Goal: Use online tool/utility: Utilize a website feature to perform a specific function

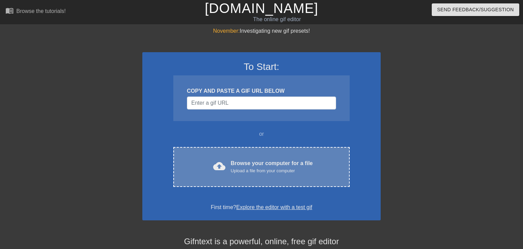
click at [244, 171] on div "Upload a file from your computer" at bounding box center [272, 170] width 82 height 7
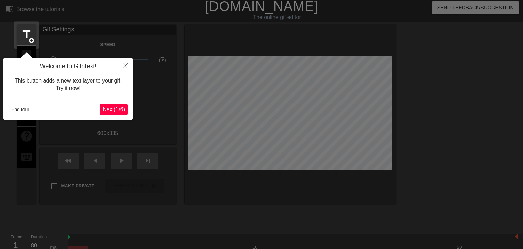
scroll to position [16, 0]
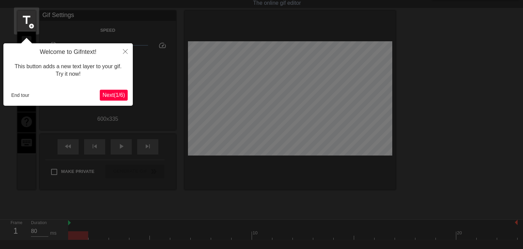
click at [107, 97] on span "Next ( 1 / 6 )" at bounding box center [113, 95] width 22 height 6
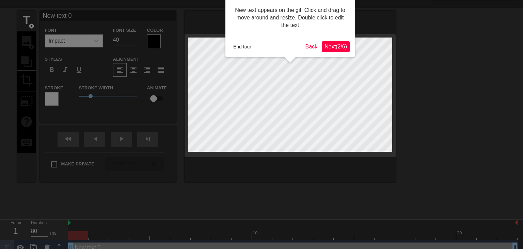
scroll to position [0, 0]
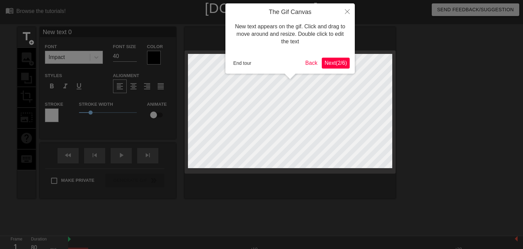
click at [331, 61] on span "Next ( 2 / 6 )" at bounding box center [335, 63] width 22 height 6
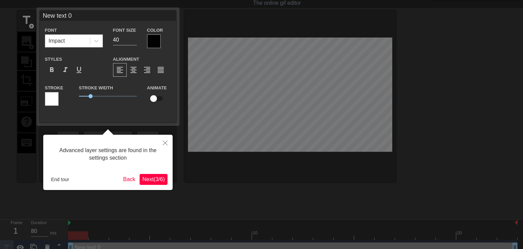
click at [153, 178] on span "Next ( 3 / 6 )" at bounding box center [153, 179] width 22 height 6
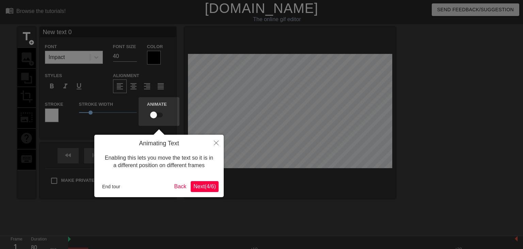
click at [201, 185] on span "Next ( 4 / 6 )" at bounding box center [204, 186] width 22 height 6
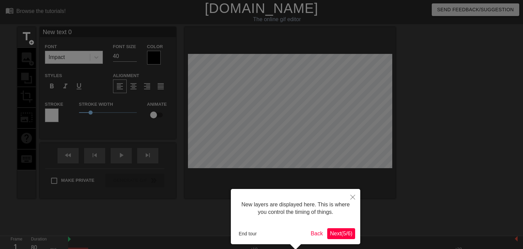
scroll to position [29, 0]
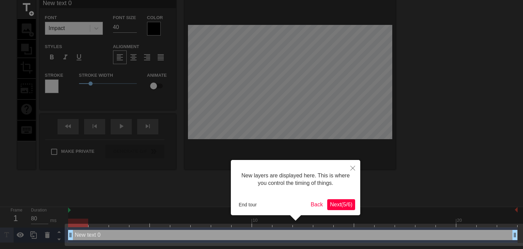
click at [339, 202] on span "Next ( 5 / 6 )" at bounding box center [341, 204] width 22 height 6
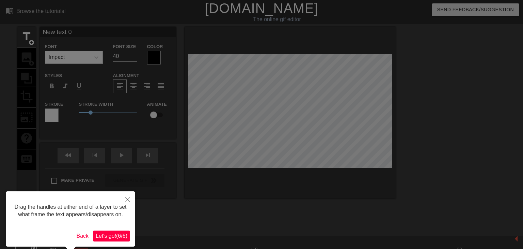
scroll to position [26, 0]
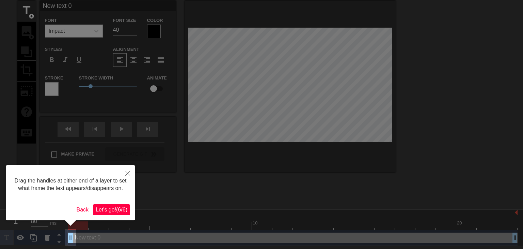
click at [109, 209] on span "Let's go! ( 6 / 6 )" at bounding box center [112, 209] width 32 height 6
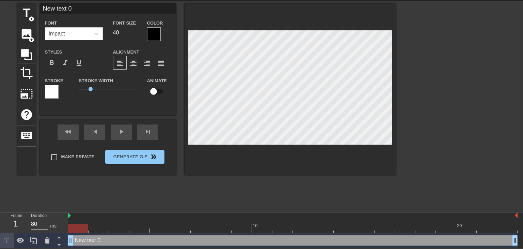
scroll to position [0, 0]
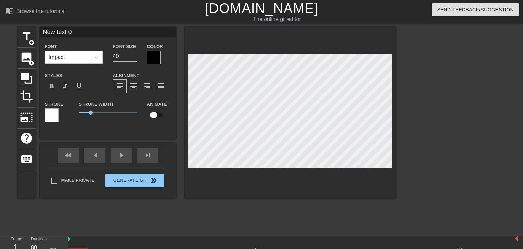
drag, startPoint x: 79, startPoint y: 9, endPoint x: 42, endPoint y: 27, distance: 40.6
click at [42, 27] on input "New text 0" at bounding box center [108, 32] width 136 height 10
type input "Glitter Force"
click at [119, 54] on input "40" at bounding box center [125, 56] width 24 height 11
type input "4"
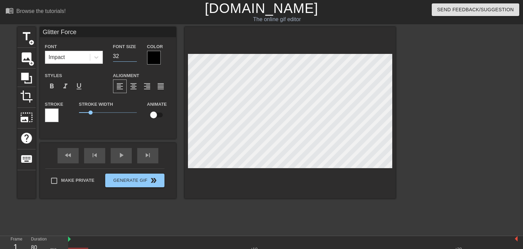
type input "32"
click at [149, 59] on div at bounding box center [154, 58] width 14 height 14
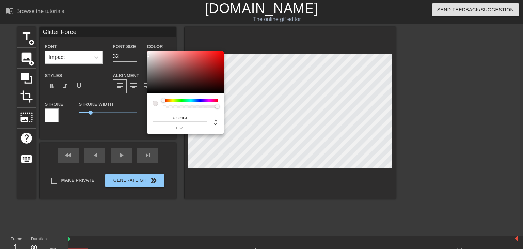
type input "#FFFFFF"
drag, startPoint x: 152, startPoint y: 59, endPoint x: 138, endPoint y: 43, distance: 21.7
click at [138, 43] on div "#FFFFFF hex" at bounding box center [261, 124] width 523 height 249
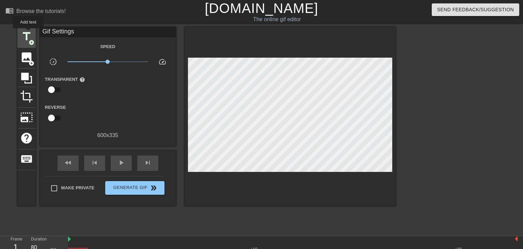
click at [28, 33] on span "title" at bounding box center [26, 36] width 13 height 13
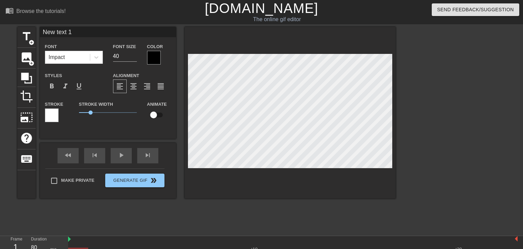
scroll to position [39, 0]
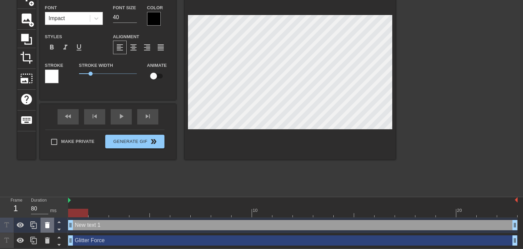
click at [46, 227] on icon at bounding box center [47, 225] width 5 height 6
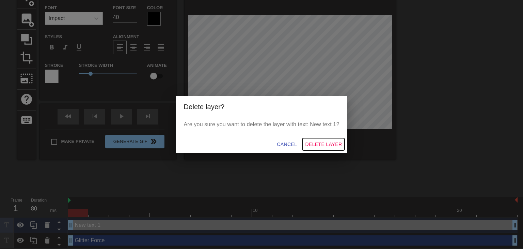
click at [325, 141] on span "Delete Layer" at bounding box center [323, 144] width 37 height 9
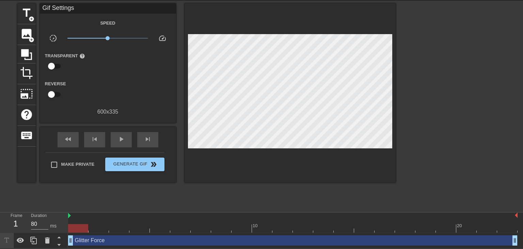
scroll to position [24, 0]
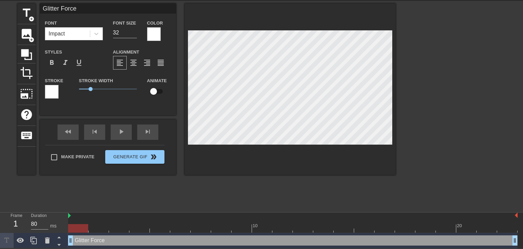
click at [155, 92] on input "checkbox" at bounding box center [153, 91] width 39 height 13
checkbox input "true"
click at [117, 133] on div "play_arrow" at bounding box center [121, 131] width 21 height 15
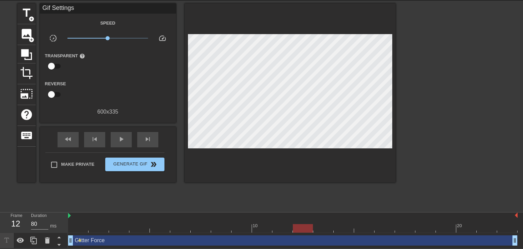
type input "90"
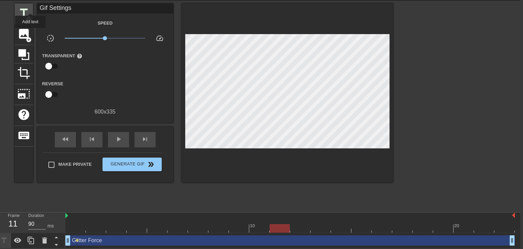
click at [30, 7] on div "title add_circle" at bounding box center [24, 13] width 18 height 21
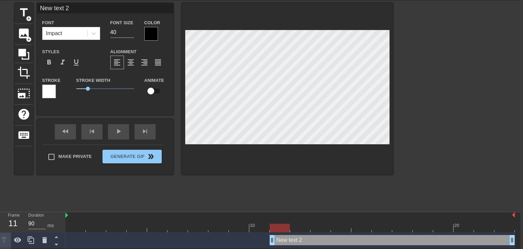
drag, startPoint x: 73, startPoint y: 9, endPoint x: 38, endPoint y: 6, distance: 34.2
click at [38, 6] on input "New text 2" at bounding box center [105, 8] width 136 height 10
click at [71, 11] on input "Pretty Cure" at bounding box center [105, 8] width 136 height 10
type input "Pretty Cure"
click at [91, 8] on input "Pretty Cure" at bounding box center [105, 8] width 136 height 10
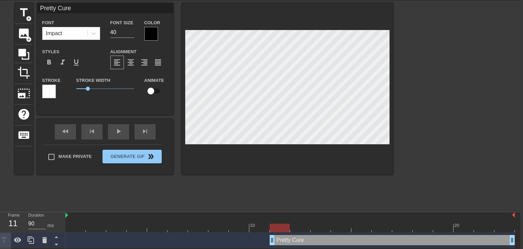
click at [93, 9] on input "Pretty Cure" at bounding box center [105, 8] width 136 height 10
click at [130, 62] on span "format_align_center" at bounding box center [131, 62] width 8 height 8
click at [123, 63] on div "format_align_left" at bounding box center [117, 62] width 14 height 14
click at [118, 34] on input "40" at bounding box center [122, 32] width 24 height 11
type input "4"
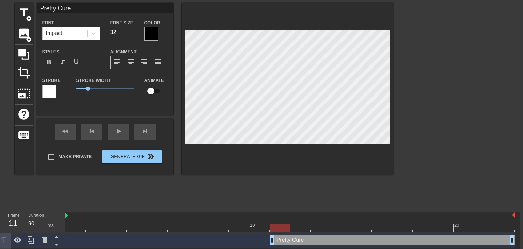
type input "32"
click at [78, 8] on input "Pretty Cure" at bounding box center [105, 8] width 136 height 10
type input "Pretty Cure Fans"
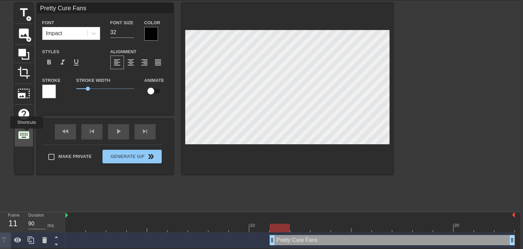
click at [27, 133] on span "keyboard" at bounding box center [23, 134] width 13 height 13
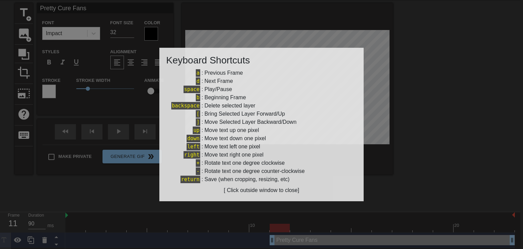
click at [138, 208] on div at bounding box center [261, 124] width 523 height 249
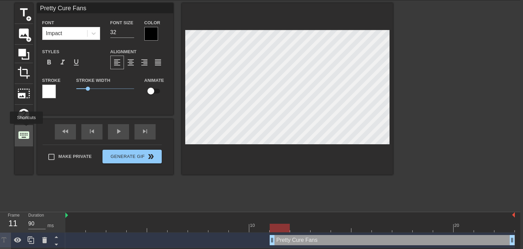
click at [27, 128] on span "keyboard" at bounding box center [23, 134] width 13 height 13
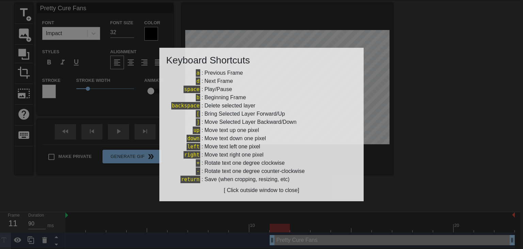
click at [103, 166] on div at bounding box center [261, 124] width 523 height 249
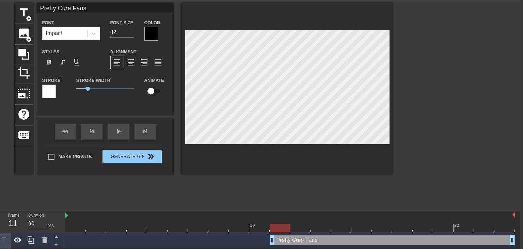
scroll to position [39, 3]
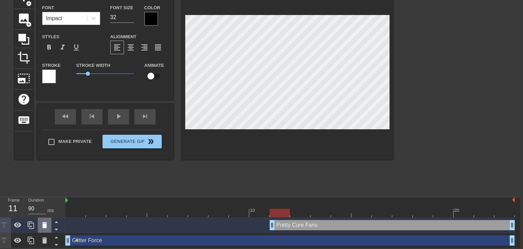
click at [44, 224] on icon at bounding box center [44, 225] width 5 height 6
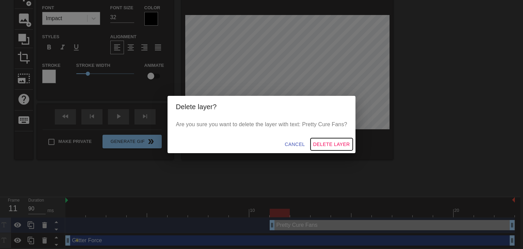
click at [336, 138] on button "Delete Layer" at bounding box center [331, 144] width 42 height 13
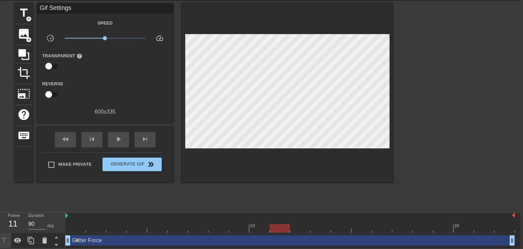
scroll to position [0, 3]
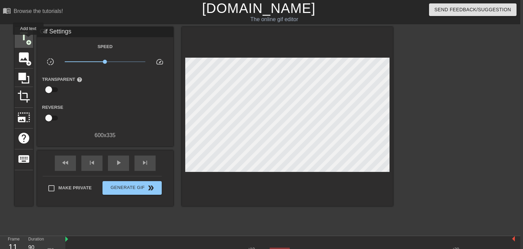
click at [28, 39] on span "add_circle" at bounding box center [29, 42] width 6 height 6
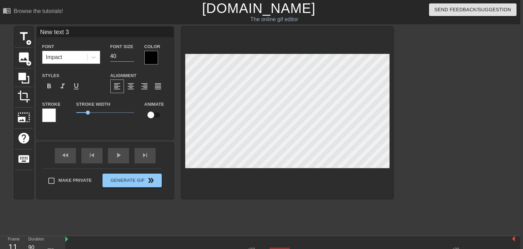
scroll to position [0, 0]
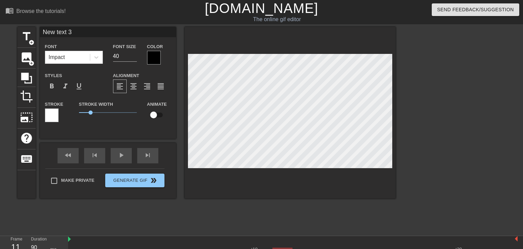
drag, startPoint x: 74, startPoint y: 33, endPoint x: 0, endPoint y: 28, distance: 74.4
click at [0, 28] on div "title add_circle image add_circle crop photo_size_select_large help keyboard Ne…" at bounding box center [261, 129] width 523 height 204
type input "Precure Fans"
drag, startPoint x: 125, startPoint y: 58, endPoint x: 102, endPoint y: 57, distance: 22.5
click at [102, 57] on div "Font Impact Font Size 40 Color" at bounding box center [108, 53] width 136 height 22
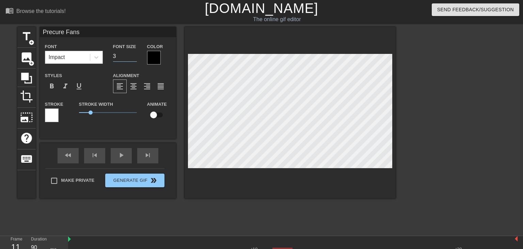
type input "32"
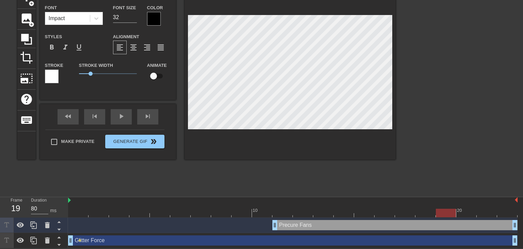
scroll to position [0, 0]
type input "90"
click at [159, 75] on input "checkbox" at bounding box center [153, 75] width 39 height 13
checkbox input "true"
click at [279, 213] on div at bounding box center [282, 212] width 20 height 9
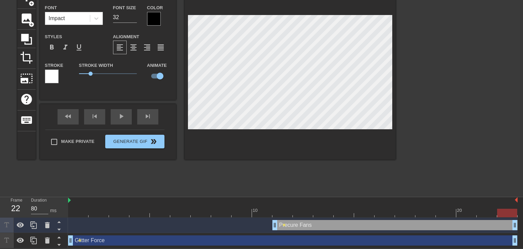
click at [433, 44] on div at bounding box center [455, 90] width 102 height 204
click at [413, 58] on div at bounding box center [455, 90] width 102 height 204
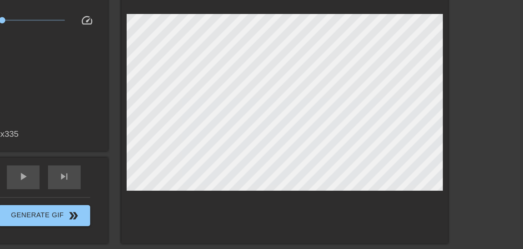
scroll to position [39, 0]
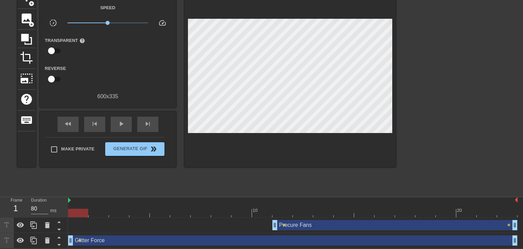
click at [471, 213] on div at bounding box center [292, 212] width 449 height 9
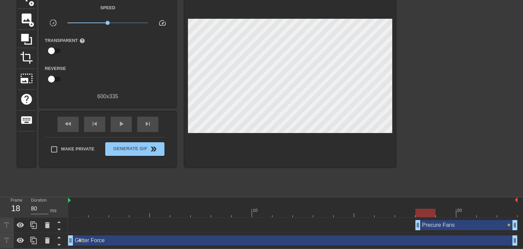
drag, startPoint x: 275, startPoint y: 224, endPoint x: 414, endPoint y: 241, distance: 140.2
click at [414, 241] on div "Precure Fans drag_handle drag_handle lens Glitter Force drag_handle drag_handle…" at bounding box center [295, 232] width 455 height 31
drag, startPoint x: 417, startPoint y: 225, endPoint x: 433, endPoint y: 227, distance: 16.2
click at [433, 227] on div "Precure Fans drag_handle drag_handle lens" at bounding box center [292, 225] width 449 height 10
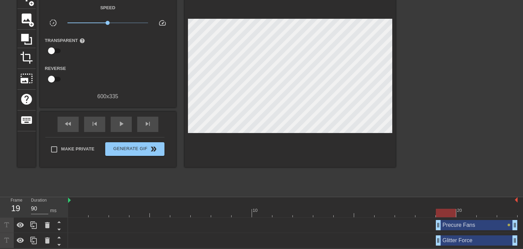
drag, startPoint x: 72, startPoint y: 240, endPoint x: 455, endPoint y: 258, distance: 383.4
click at [455, 248] on html "menu_book Browse the tutorials! Gifntext.com The online gif editor Send Feedbac…" at bounding box center [261, 104] width 523 height 287
drag, startPoint x: 458, startPoint y: 240, endPoint x: 443, endPoint y: 239, distance: 14.7
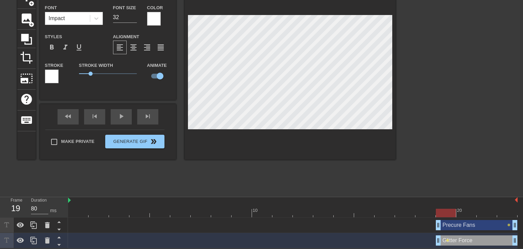
click at [341, 133] on div at bounding box center [290, 73] width 211 height 171
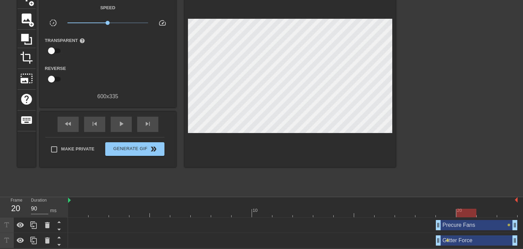
type input "80"
click at [509, 223] on span "lens" at bounding box center [508, 224] width 3 height 3
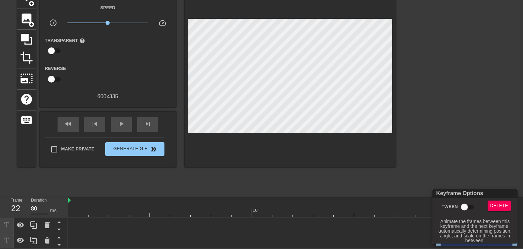
click at [463, 205] on input "Tween" at bounding box center [464, 206] width 39 height 13
checkbox input "true"
click at [480, 169] on div at bounding box center [261, 124] width 523 height 249
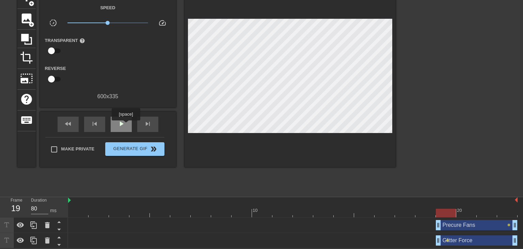
click at [125, 125] on div "play_arrow" at bounding box center [121, 123] width 21 height 15
click at [125, 125] on div "pause" at bounding box center [121, 123] width 21 height 15
click at [125, 125] on div "play_arrow" at bounding box center [121, 123] width 21 height 15
click at [125, 125] on div "pause" at bounding box center [121, 123] width 21 height 15
click at [125, 125] on div "play_arrow" at bounding box center [121, 123] width 21 height 15
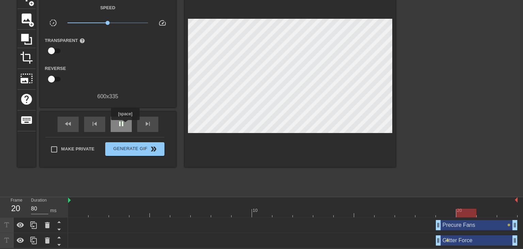
click at [125, 125] on div "pause" at bounding box center [121, 123] width 21 height 15
click at [125, 125] on div "play_arrow" at bounding box center [121, 123] width 21 height 15
click at [125, 125] on div "pause" at bounding box center [121, 123] width 21 height 15
click at [125, 125] on div "play_arrow" at bounding box center [121, 123] width 21 height 15
click at [125, 125] on div "pause" at bounding box center [121, 123] width 21 height 15
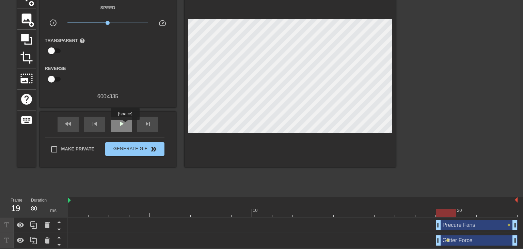
click at [125, 125] on div "play_arrow" at bounding box center [121, 123] width 21 height 15
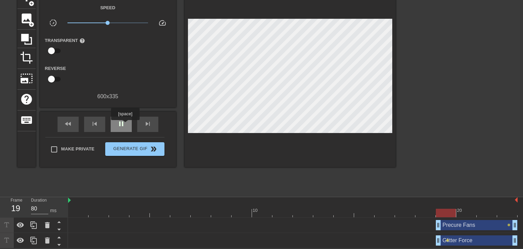
click at [125, 125] on div "pause" at bounding box center [121, 123] width 21 height 15
click at [125, 125] on div "play_arrow" at bounding box center [121, 123] width 21 height 15
click at [125, 125] on div "pause" at bounding box center [121, 123] width 21 height 15
type input "80"
click at [165, 223] on div "Precure Fans drag_handle drag_handle lens" at bounding box center [292, 225] width 449 height 10
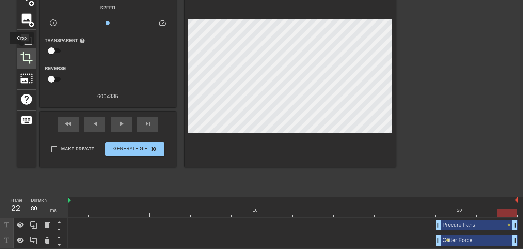
click at [22, 49] on div "crop" at bounding box center [26, 58] width 18 height 21
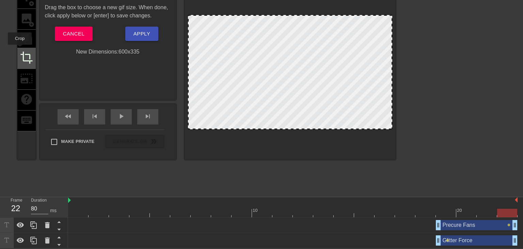
scroll to position [0, 0]
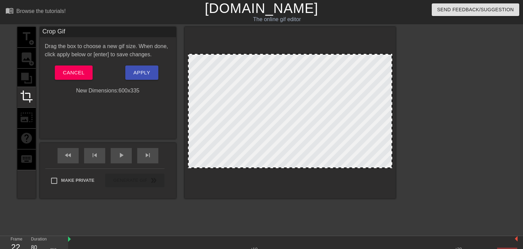
click at [21, 77] on div "title add_circle image add_circle crop photo_size_select_large help keyboard" at bounding box center [26, 112] width 18 height 171
click at [22, 94] on span "crop" at bounding box center [26, 96] width 13 height 13
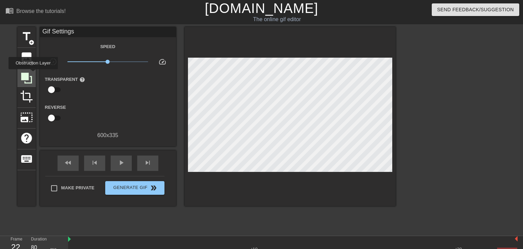
click at [33, 74] on div at bounding box center [26, 77] width 18 height 18
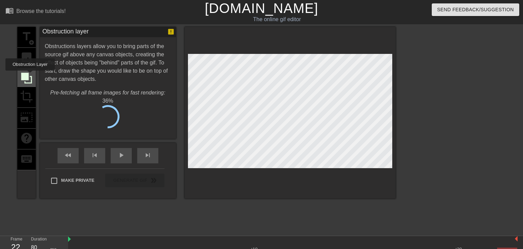
click at [30, 76] on icon at bounding box center [26, 78] width 11 height 11
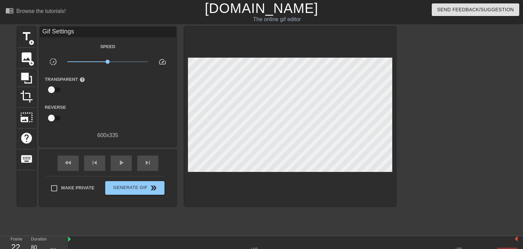
click at [57, 92] on input "checkbox" at bounding box center [51, 89] width 39 height 13
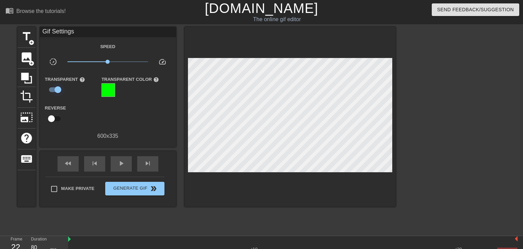
click at [57, 92] on input "checkbox" at bounding box center [57, 89] width 39 height 13
checkbox input "false"
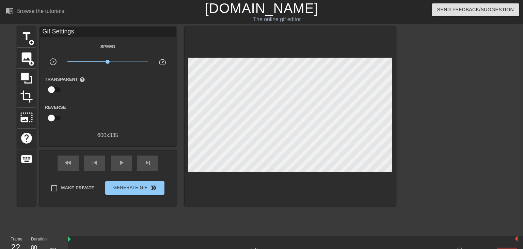
click at [49, 116] on input "checkbox" at bounding box center [51, 117] width 39 height 13
click at [57, 119] on input "checkbox" at bounding box center [57, 117] width 39 height 13
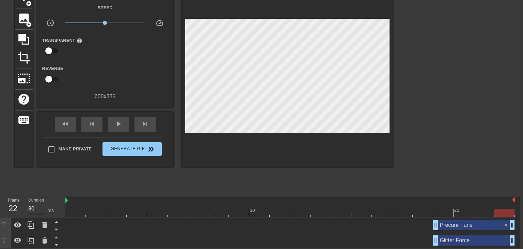
scroll to position [39, 0]
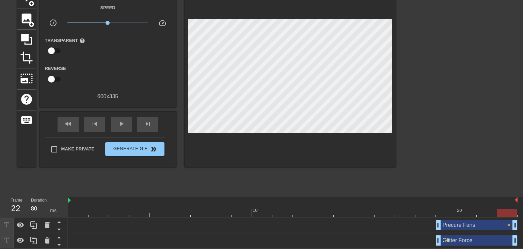
click at [54, 78] on input "checkbox" at bounding box center [51, 79] width 39 height 13
click at [54, 78] on input "checkbox" at bounding box center [57, 79] width 39 height 13
checkbox input "false"
click at [450, 212] on div at bounding box center [292, 212] width 449 height 9
click at [447, 210] on div at bounding box center [292, 212] width 449 height 9
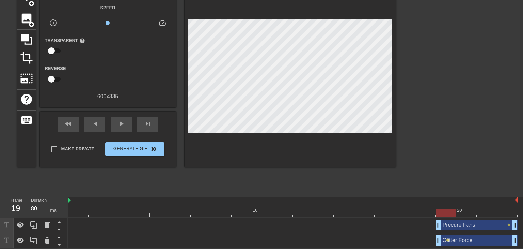
click at [444, 214] on div at bounding box center [292, 212] width 449 height 9
click at [427, 214] on div at bounding box center [292, 212] width 449 height 9
drag, startPoint x: 436, startPoint y: 217, endPoint x: 197, endPoint y: 220, distance: 239.3
click at [197, 220] on div "Precure Fans drag_handle drag_handle lens" at bounding box center [292, 224] width 449 height 15
click at [86, 209] on div at bounding box center [292, 212] width 449 height 9
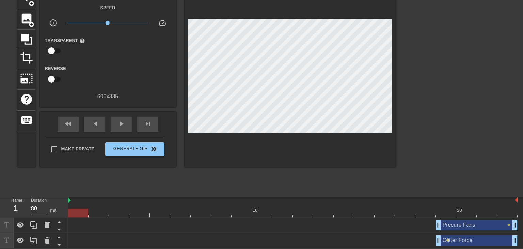
click at [102, 211] on div at bounding box center [292, 212] width 449 height 9
click at [84, 213] on div at bounding box center [292, 212] width 449 height 9
click at [27, 103] on span "help" at bounding box center [26, 99] width 13 height 13
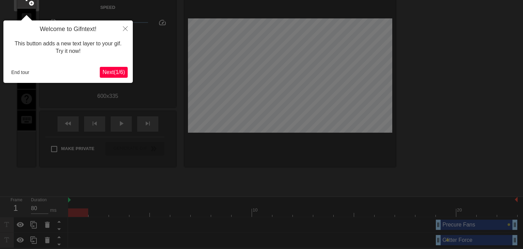
scroll to position [16, 0]
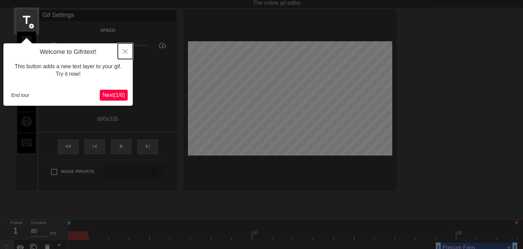
click at [128, 50] on button "Close" at bounding box center [125, 51] width 15 height 16
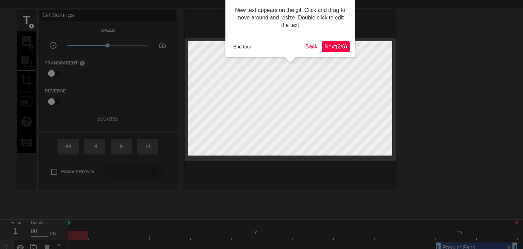
scroll to position [0, 0]
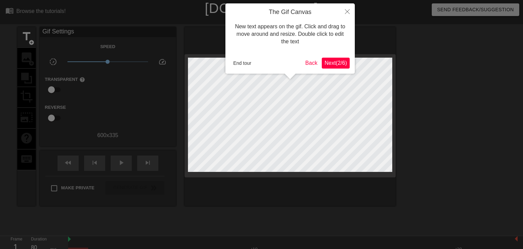
click at [225, 50] on div "The Gif Canvas New text appears on the gif. Click and drag to move around and r…" at bounding box center [289, 38] width 129 height 70
click at [325, 60] on span "Next ( 2 / 6 )" at bounding box center [335, 63] width 22 height 6
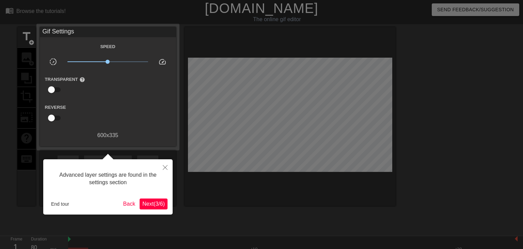
scroll to position [16, 0]
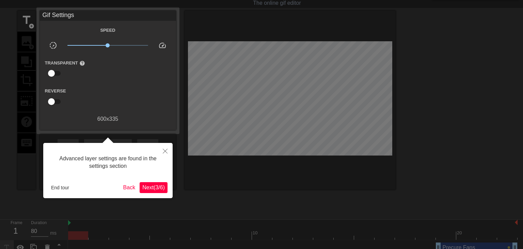
click at [325, 60] on div at bounding box center [261, 128] width 523 height 288
click at [156, 188] on span "Next ( 3 / 6 )" at bounding box center [153, 187] width 22 height 6
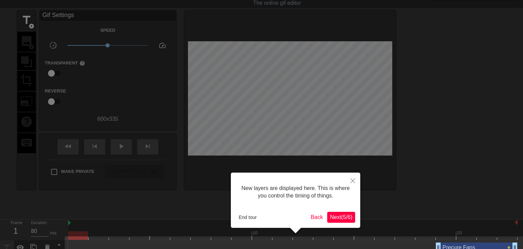
scroll to position [44, 0]
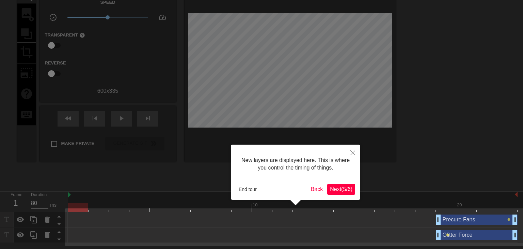
click at [340, 188] on span "Next ( 5 / 6 )" at bounding box center [341, 189] width 22 height 6
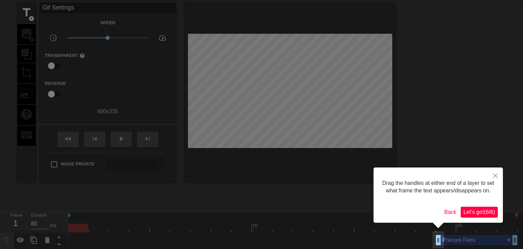
scroll to position [0, 0]
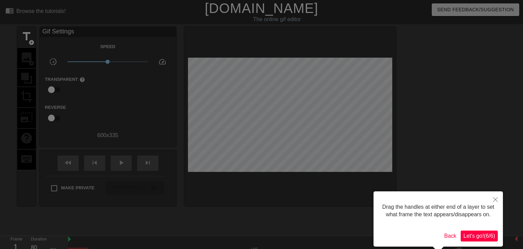
click at [479, 234] on span "Let's go! ( 6 / 6 )" at bounding box center [479, 236] width 32 height 6
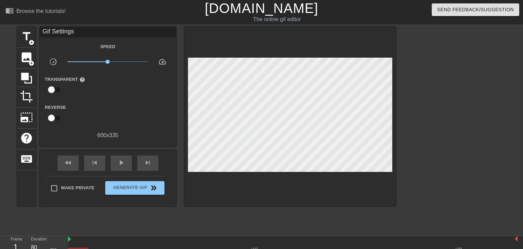
scroll to position [39, 0]
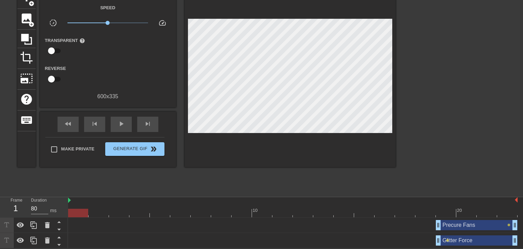
drag, startPoint x: 448, startPoint y: 239, endPoint x: 476, endPoint y: 240, distance: 27.6
click at [476, 240] on div "Glitter Force drag_handle drag_handle lens" at bounding box center [292, 240] width 449 height 10
click at [448, 241] on div "Glitter Force drag_handle drag_handle" at bounding box center [477, 240] width 82 height 10
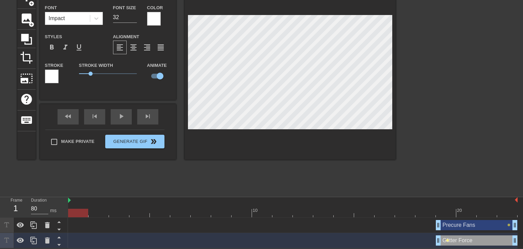
click at [447, 239] on span "lens" at bounding box center [447, 239] width 3 height 3
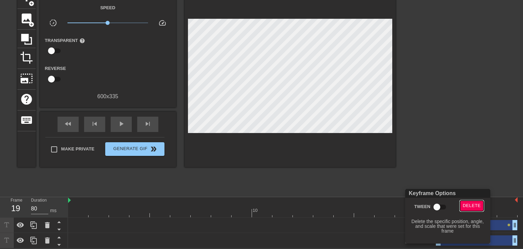
click at [470, 208] on span "Delete" at bounding box center [472, 206] width 18 height 8
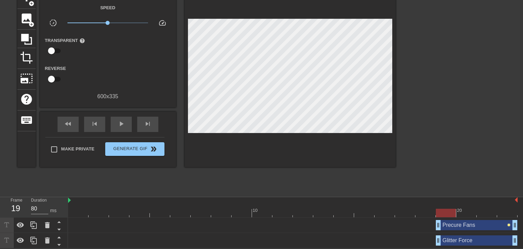
click at [508, 225] on span "lens" at bounding box center [508, 224] width 3 height 3
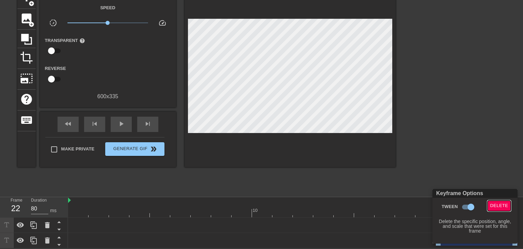
click at [497, 203] on span "Delete" at bounding box center [499, 206] width 18 height 8
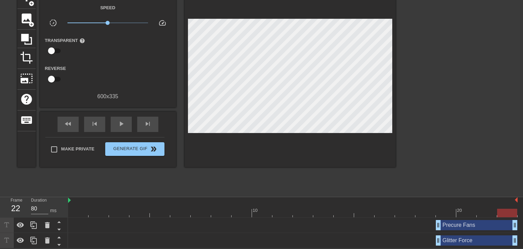
click at [440, 212] on div at bounding box center [292, 212] width 449 height 9
click at [441, 210] on div at bounding box center [292, 212] width 449 height 9
type input "80"
click at [440, 211] on div at bounding box center [292, 212] width 449 height 9
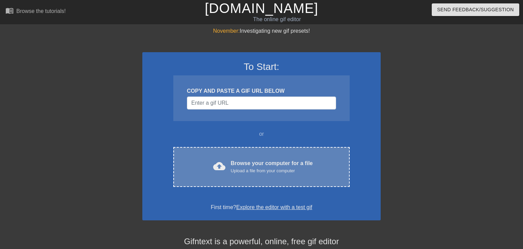
click at [238, 171] on div "Upload a file from your computer" at bounding box center [272, 170] width 82 height 7
click at [278, 160] on div "Browse your computer for a file Upload a file from your computer" at bounding box center [272, 166] width 82 height 15
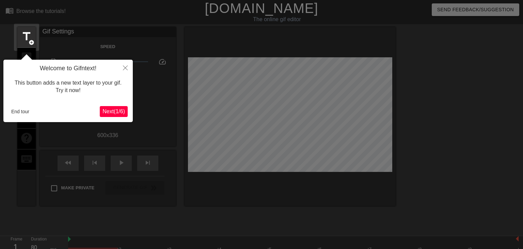
scroll to position [16, 0]
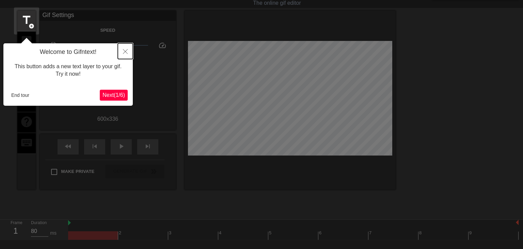
click at [123, 52] on icon "Close" at bounding box center [125, 51] width 5 height 5
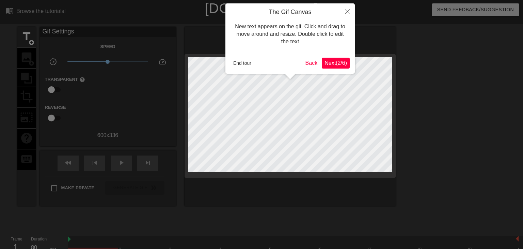
click at [327, 63] on span "Next ( 2 / 6 )" at bounding box center [335, 63] width 22 height 6
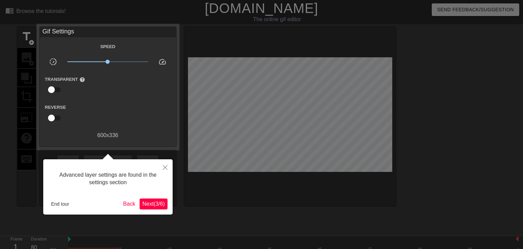
scroll to position [16, 0]
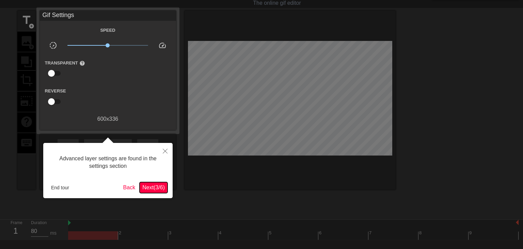
click at [165, 183] on button "Next ( 3 / 6 )" at bounding box center [154, 187] width 28 height 11
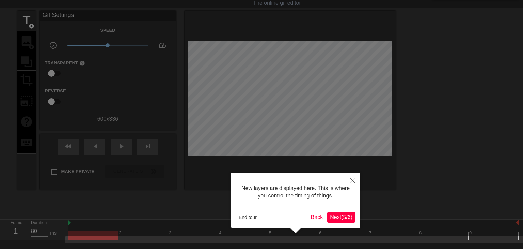
click at [165, 183] on div at bounding box center [261, 135] width 523 height 303
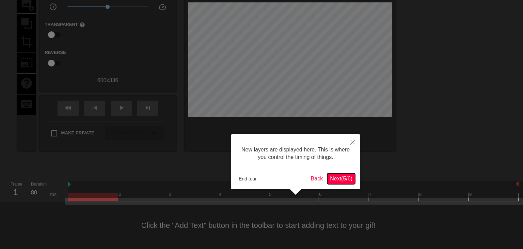
click at [334, 176] on span "Next ( 5 / 6 )" at bounding box center [341, 178] width 22 height 6
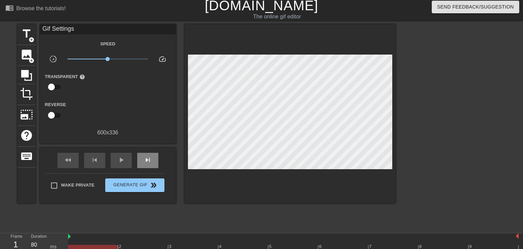
scroll to position [0, 0]
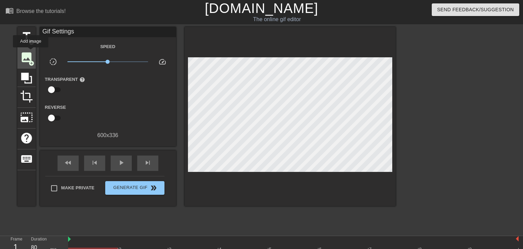
click at [31, 52] on span "image" at bounding box center [26, 57] width 13 height 13
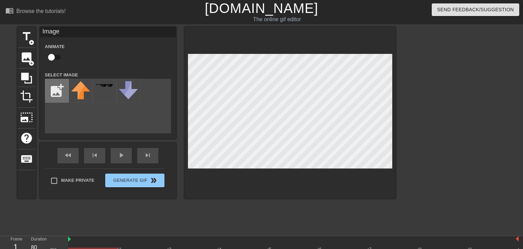
click at [59, 91] on input "file" at bounding box center [56, 90] width 23 height 23
type input "C:\fakepath\GlitterForce_2.webp"
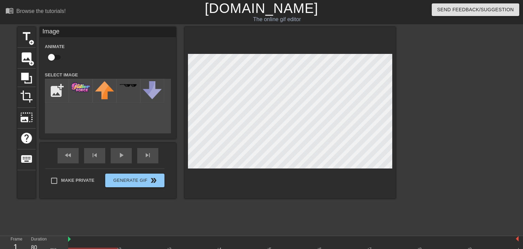
scroll to position [24, 0]
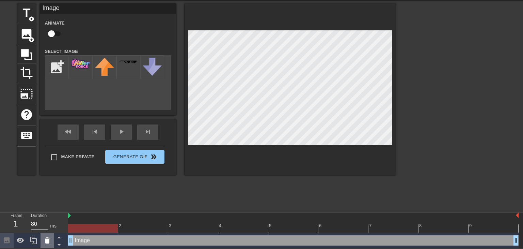
click at [49, 237] on icon at bounding box center [47, 240] width 5 height 6
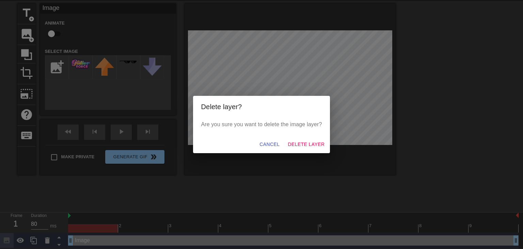
click at [302, 137] on div "Cancel Delete Layer" at bounding box center [261, 144] width 137 height 18
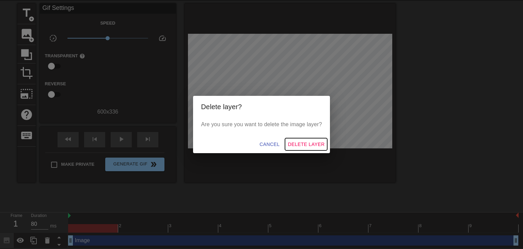
click at [303, 145] on span "Delete Layer" at bounding box center [306, 144] width 37 height 9
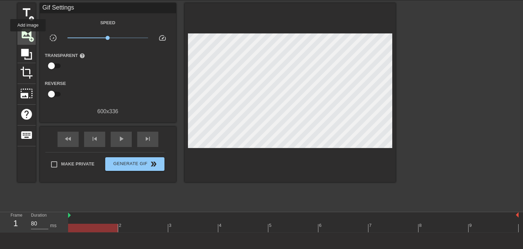
click at [27, 36] on span "image" at bounding box center [26, 33] width 13 height 13
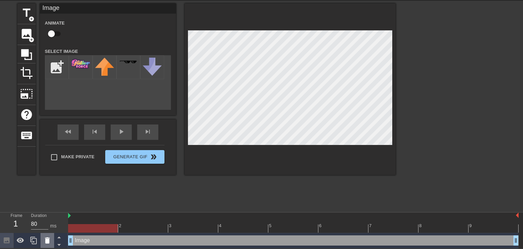
click at [47, 238] on icon at bounding box center [47, 240] width 5 height 6
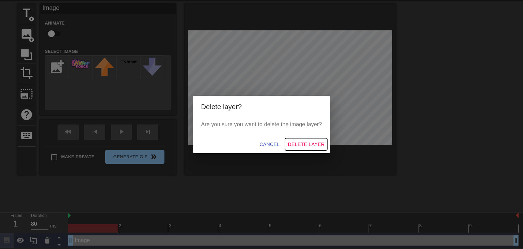
click at [297, 147] on span "Delete Layer" at bounding box center [306, 144] width 37 height 9
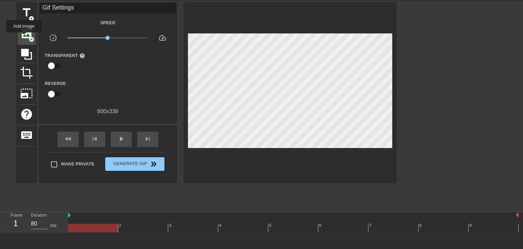
click at [24, 37] on span "image" at bounding box center [26, 33] width 13 height 13
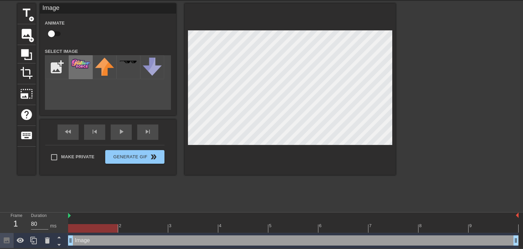
click at [84, 74] on div at bounding box center [81, 67] width 24 height 24
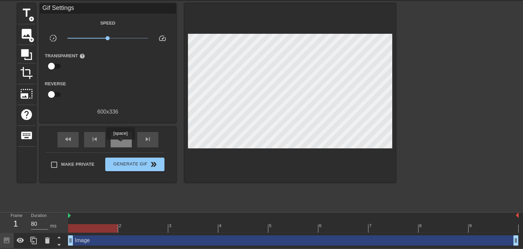
click at [121, 144] on div "play_arrow" at bounding box center [121, 139] width 21 height 15
click at [121, 144] on div "pause" at bounding box center [121, 139] width 21 height 15
type input "90"
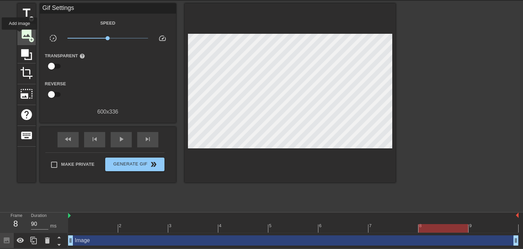
click at [19, 34] on div "image add_circle" at bounding box center [26, 34] width 18 height 21
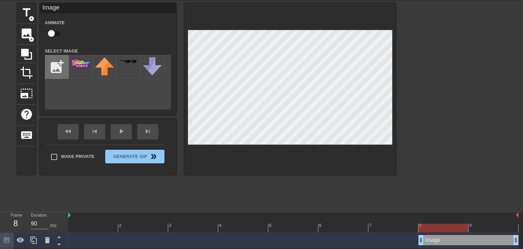
click at [55, 64] on input "file" at bounding box center [56, 66] width 23 height 23
type input "C:\fakepath\Futari_wa_Pretty_Cure_logo (1).webp"
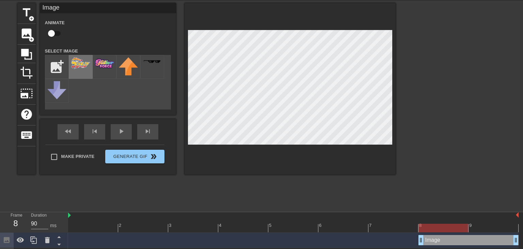
click at [76, 67] on img at bounding box center [80, 63] width 19 height 12
click at [414, 58] on div at bounding box center [455, 105] width 102 height 204
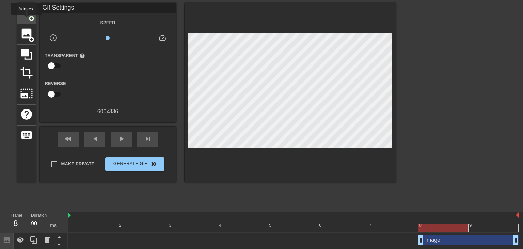
click at [27, 20] on div "title add_circle" at bounding box center [26, 13] width 18 height 21
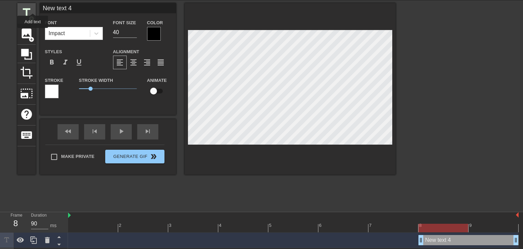
drag, startPoint x: 86, startPoint y: 7, endPoint x: 27, endPoint y: 7, distance: 59.2
click at [27, 7] on div "title add_circle image add_circle crop photo_size_select_large help keyboard Ne…" at bounding box center [206, 88] width 378 height 171
type input "Fans"
click at [126, 34] on input "40" at bounding box center [125, 32] width 24 height 11
type input "32"
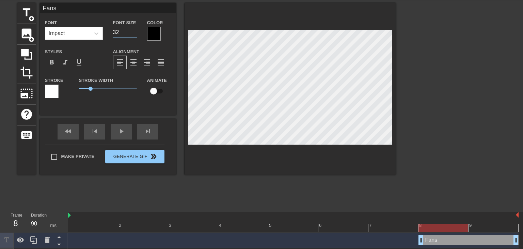
click at [401, 92] on div "title add_circle image add_circle crop photo_size_select_large help keyboard Fa…" at bounding box center [261, 105] width 523 height 204
click at [435, 85] on div at bounding box center [455, 105] width 102 height 204
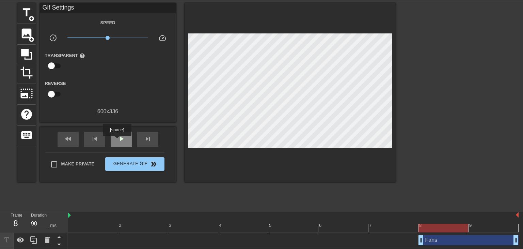
click at [117, 141] on span "play_arrow" at bounding box center [121, 138] width 8 height 8
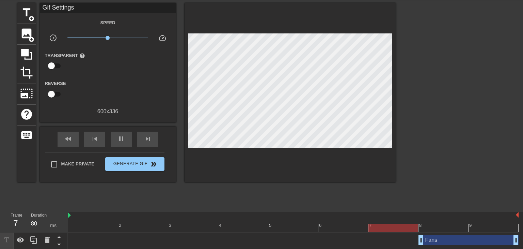
scroll to position [54, 0]
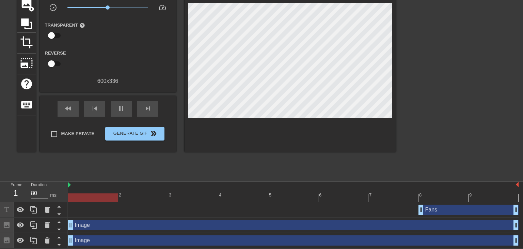
drag, startPoint x: 420, startPoint y: 225, endPoint x: 7, endPoint y: 222, distance: 413.6
click at [7, 222] on div "Frame 1 Duration 80 ms 2 3 4 5 6 7 8 9 Fans drag_handle drag_handle Image drag_…" at bounding box center [261, 214] width 523 height 66
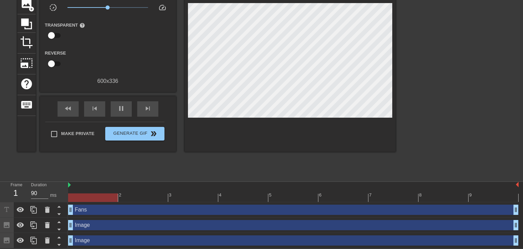
drag, startPoint x: 421, startPoint y: 208, endPoint x: 0, endPoint y: 196, distance: 421.3
click at [0, 196] on div "Frame 1 Duration 90 ms 2 3 4 5 6 7 8 9 Fans drag_handle drag_handle Image drag_…" at bounding box center [261, 214] width 523 height 66
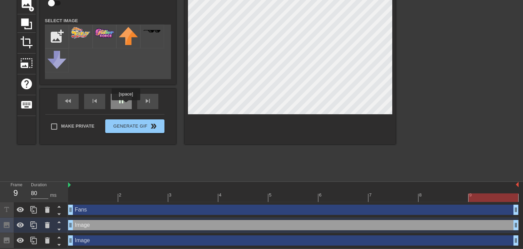
click at [126, 105] on div "pause" at bounding box center [121, 101] width 21 height 15
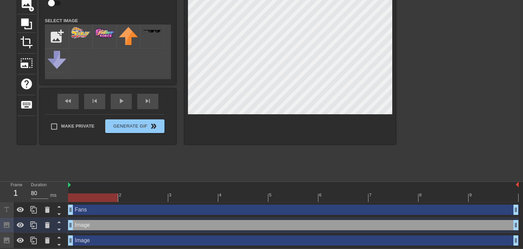
scroll to position [0, 0]
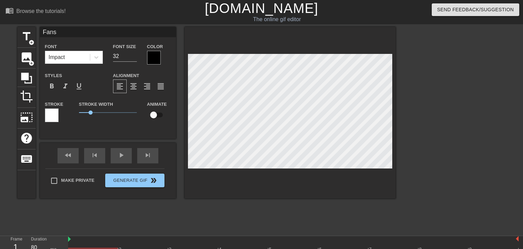
click at [404, 97] on div at bounding box center [455, 129] width 102 height 204
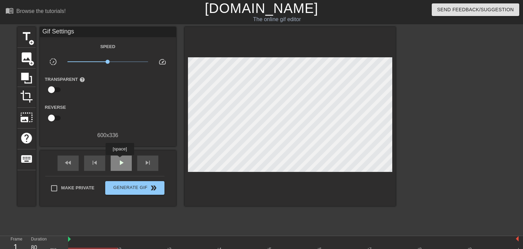
click at [120, 160] on span "play_arrow" at bounding box center [121, 162] width 8 height 8
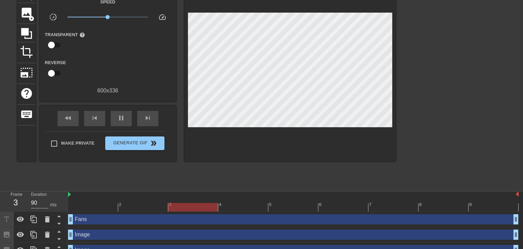
scroll to position [54, 0]
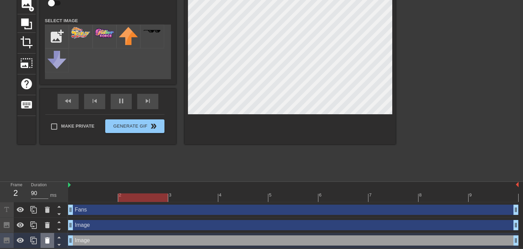
click at [46, 235] on div at bounding box center [48, 240] width 14 height 15
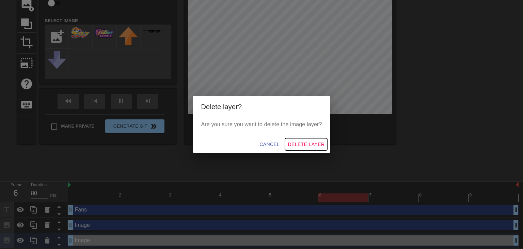
click at [311, 146] on span "Delete Layer" at bounding box center [306, 144] width 37 height 9
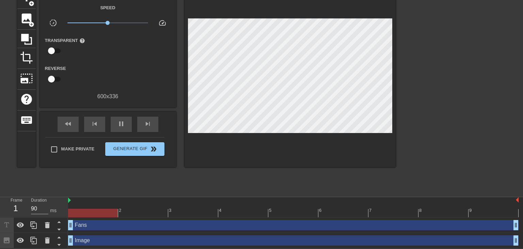
click at [95, 233] on div "Image drag_handle drag_handle" at bounding box center [293, 240] width 450 height 15
click at [88, 239] on div "Image drag_handle drag_handle" at bounding box center [293, 240] width 450 height 10
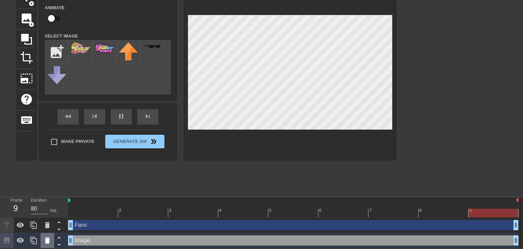
click at [49, 236] on icon at bounding box center [47, 240] width 8 height 8
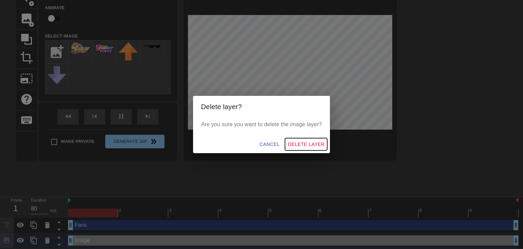
click at [306, 145] on span "Delete Layer" at bounding box center [306, 144] width 37 height 9
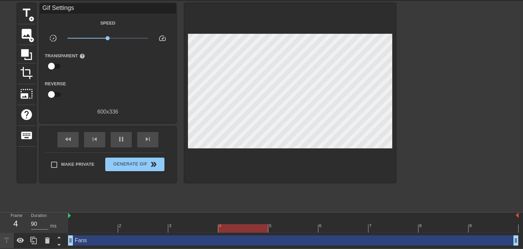
scroll to position [24, 0]
click at [89, 240] on div "Fans drag_handle drag_handle" at bounding box center [293, 240] width 450 height 10
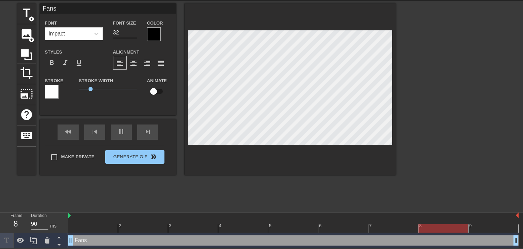
scroll to position [0, 0]
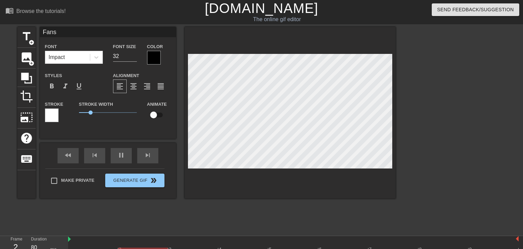
click at [42, 33] on input "Fans" at bounding box center [108, 32] width 136 height 10
type input "80"
type input "PFans"
type input "90"
type input "PrFans"
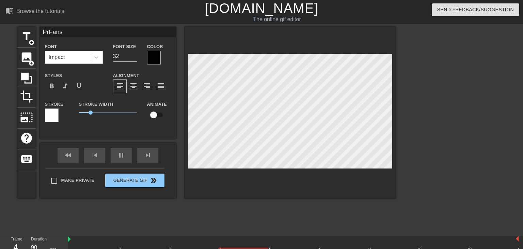
type input "80"
type input "PreFans"
type input "90"
type input "PretFans"
type input "80"
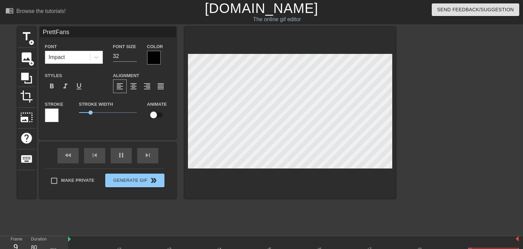
type input "PrettyFans"
type input "90"
type input "Pretty Fans"
type input "80"
type input "Pretty CFans"
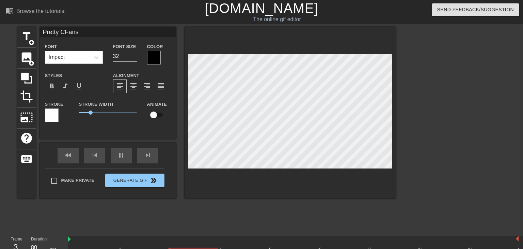
type input "90"
type input "Pretty CuFans"
type input "80"
type input "Pretty CurFans"
type input "90"
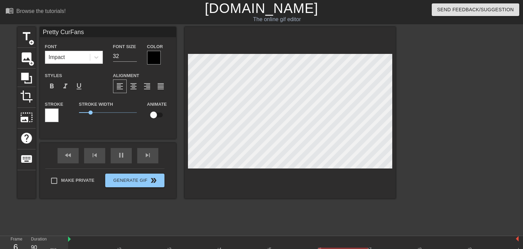
type input "Pretty CureFans"
type input "80"
type input "Pretty Cure Fans"
click at [422, 119] on div at bounding box center [455, 129] width 102 height 204
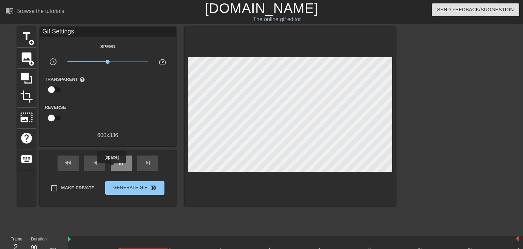
type input "80"
click at [120, 165] on span "pause" at bounding box center [121, 162] width 8 height 8
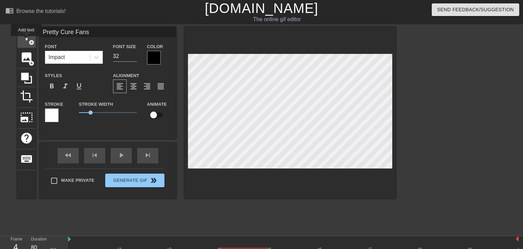
click at [26, 41] on span "title" at bounding box center [26, 36] width 13 height 13
type input "New text 5"
type input "40"
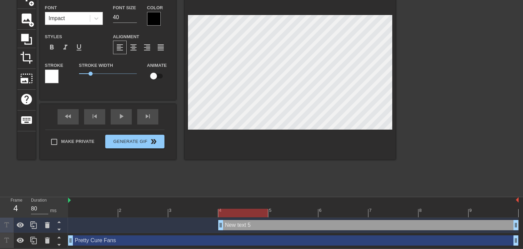
type input "80"
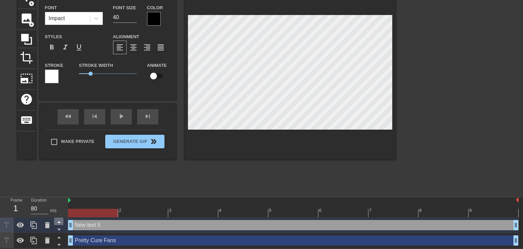
drag, startPoint x: 220, startPoint y: 224, endPoint x: 62, endPoint y: 221, distance: 158.0
click at [62, 221] on div "Frame 1 Duration 80 ms 2 3 4 5 6 7 8 9 New text 5 drag_handle drag_handle Prett…" at bounding box center [261, 222] width 523 height 51
type input "G"
type textarea "G"
type input "Gl"
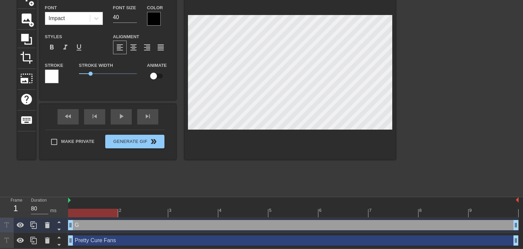
type textarea "Gl"
type input "Gli"
type textarea "Glit"
type input "Glitt"
type textarea "Glitt"
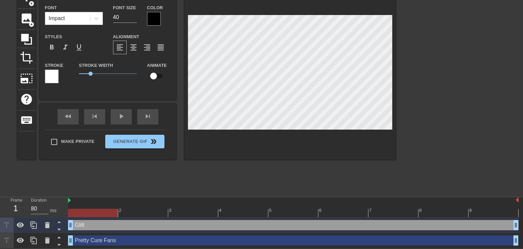
type input "Glitte"
type textarea "Glitte"
type input "Glitter"
type textarea "Glitter"
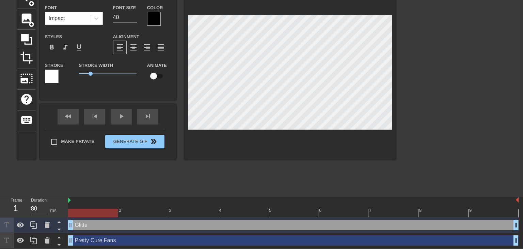
type input "Glitter"
type textarea "Glitter"
type input "Glitter F"
type textarea "Glitter F"
type input "Glitter Fo"
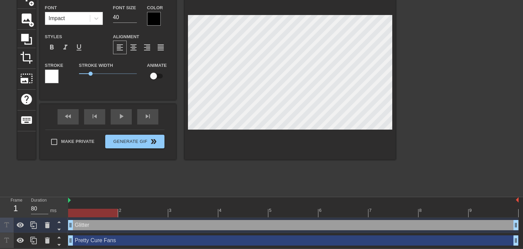
type textarea "Glitter Fo"
type input "Glitter For"
type textarea "Glitter For"
type input "Glitter Forc"
type textarea "Glitter Forc"
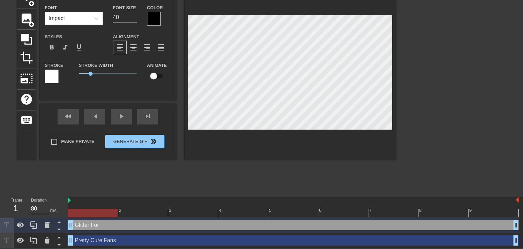
type input "Glitter Force"
type textarea "Glitter Force"
click at [124, 18] on input "40" at bounding box center [125, 17] width 24 height 11
type input "4"
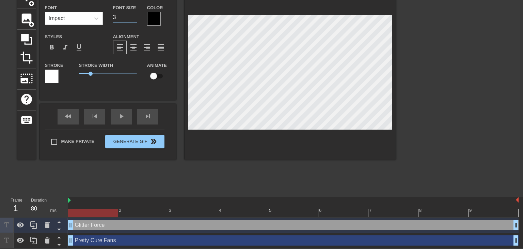
type input "32"
click at [156, 18] on div at bounding box center [154, 19] width 14 height 14
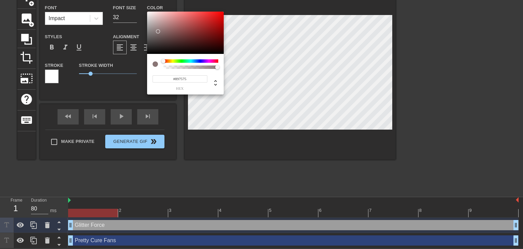
type input "#FFFFFF"
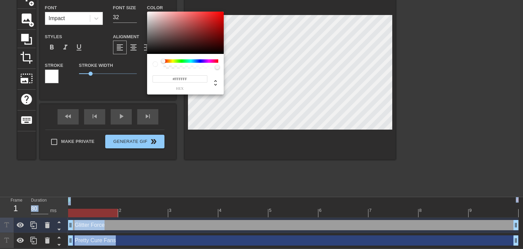
drag, startPoint x: 158, startPoint y: 31, endPoint x: 130, endPoint y: -11, distance: 50.7
click at [130, 0] on html "menu_book Browse the tutorials! [DOMAIN_NAME] The online gif editor Send Feedba…" at bounding box center [261, 104] width 523 height 287
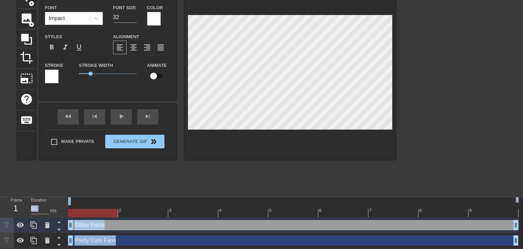
type input "Pretty Cure Fans"
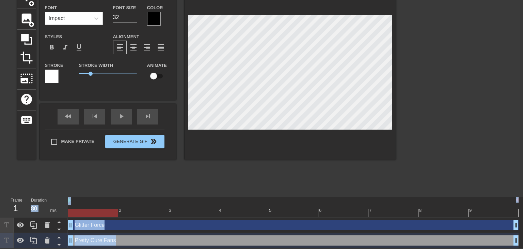
click at [422, 72] on div at bounding box center [455, 90] width 102 height 204
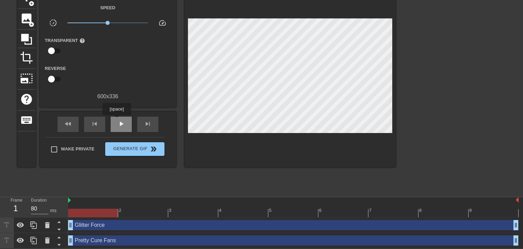
click at [117, 120] on span "play_arrow" at bounding box center [121, 123] width 8 height 8
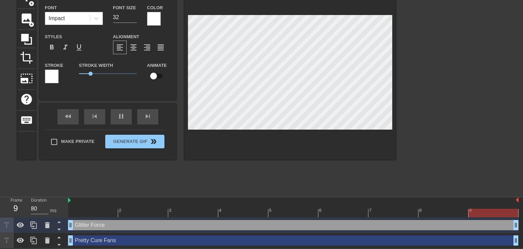
click at [397, 87] on div "title add_circle image add_circle crop photo_size_select_large help keyboard Gl…" at bounding box center [261, 90] width 523 height 204
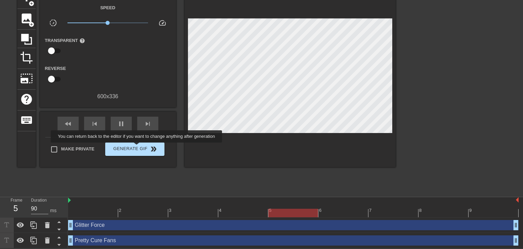
type input "80"
click at [137, 147] on span "Generate Gif double_arrow" at bounding box center [134, 149] width 53 height 8
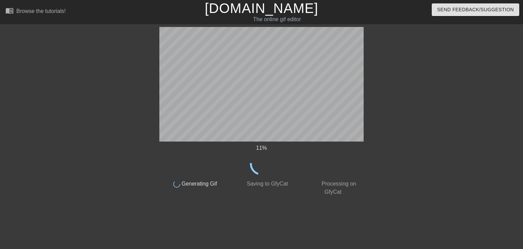
scroll to position [0, 0]
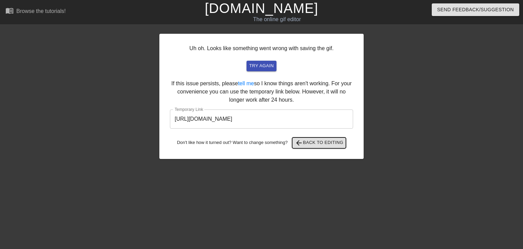
click at [311, 140] on span "arrow_back Back to Editing" at bounding box center [319, 143] width 49 height 8
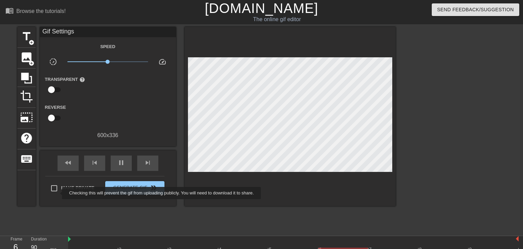
type input "80"
click at [58, 193] on input "Make Private" at bounding box center [54, 188] width 14 height 14
checkbox input "true"
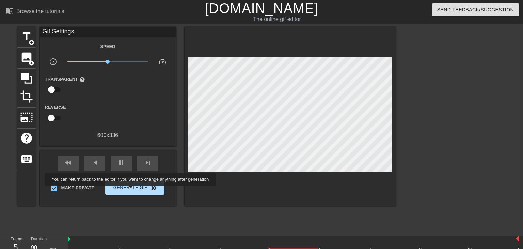
type input "80"
click at [130, 190] on span "Generate Gif double_arrow" at bounding box center [134, 187] width 53 height 8
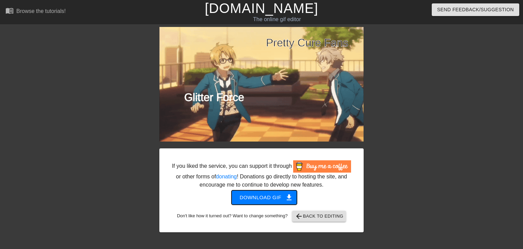
click at [257, 197] on span "Download gif get_app" at bounding box center [264, 197] width 49 height 9
